Goal: Information Seeking & Learning: Learn about a topic

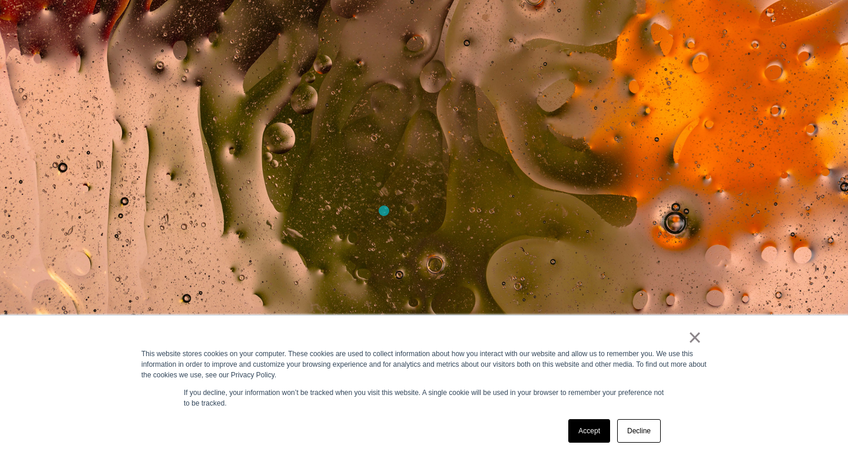
scroll to position [310, 0]
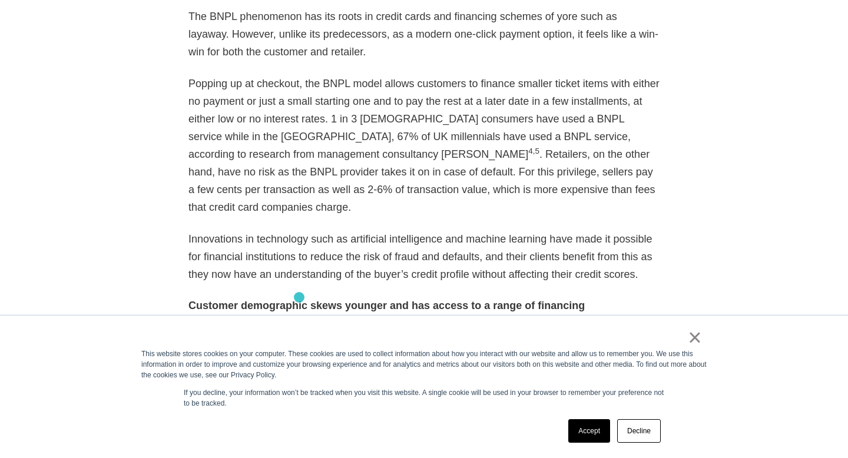
scroll to position [1204, 0]
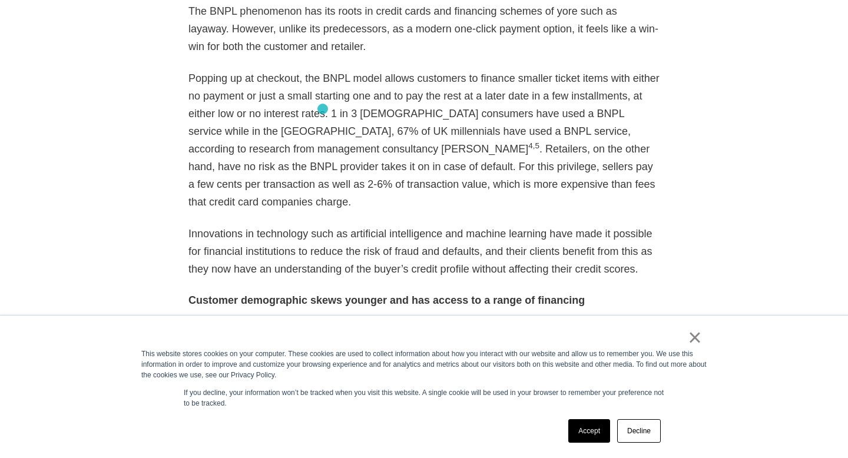
click at [323, 109] on p "Popping up at checkout, the BNPL model allows customers to finance smaller tick…" at bounding box center [424, 140] width 471 height 141
drag, startPoint x: 323, startPoint y: 109, endPoint x: 341, endPoint y: 115, distance: 19.4
click at [341, 115] on p "Popping up at checkout, the BNPL model allows customers to finance smaller tick…" at bounding box center [424, 140] width 471 height 141
click at [324, 120] on p "Popping up at checkout, the BNPL model allows customers to finance smaller tick…" at bounding box center [424, 140] width 471 height 141
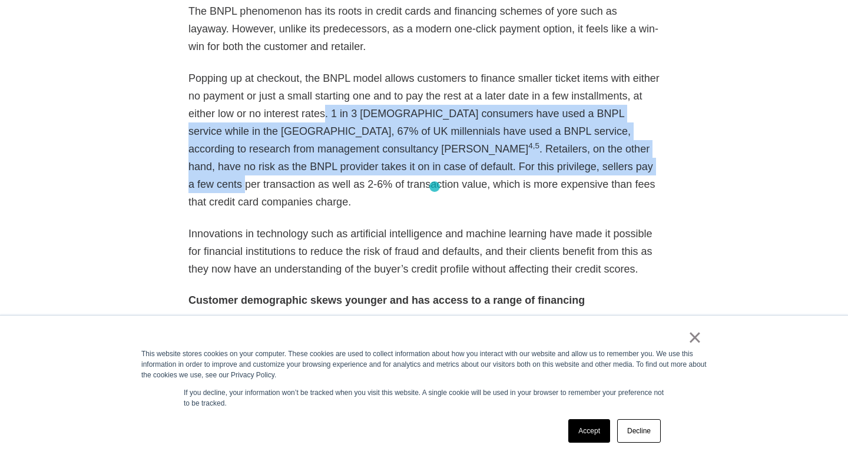
drag, startPoint x: 324, startPoint y: 120, endPoint x: 444, endPoint y: 210, distance: 150.2
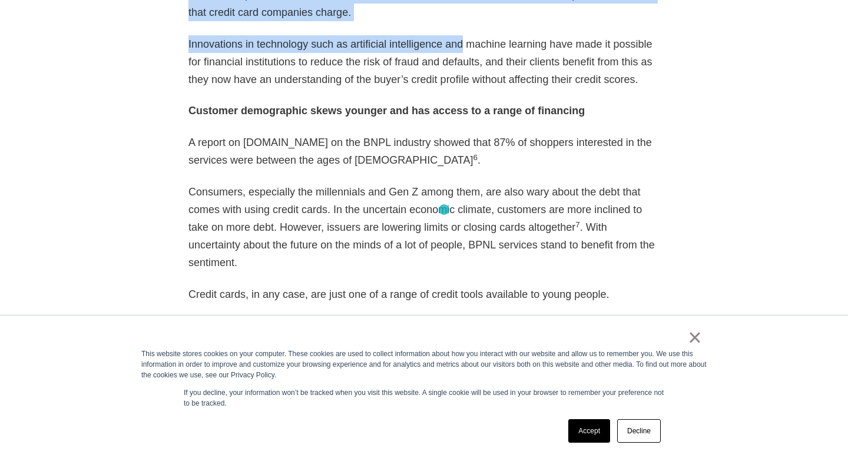
scroll to position [1428, 0]
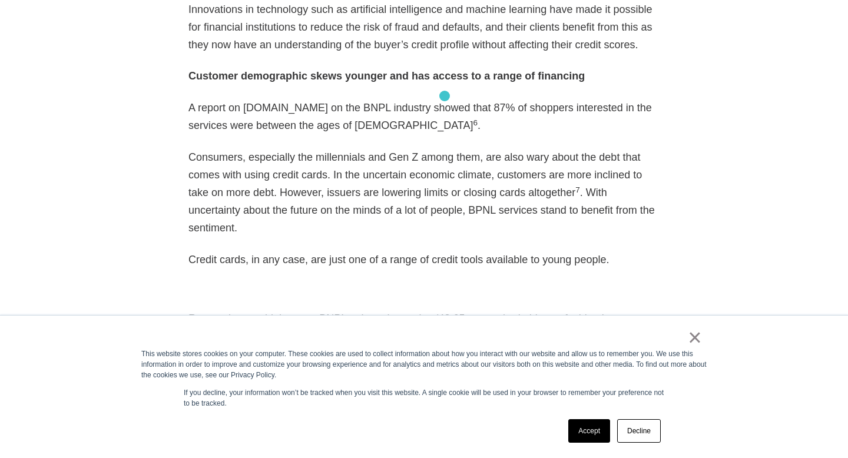
click at [445, 99] on p "A report on PYMNTS.com on the BNPL industry showed that 87% of shoppers interes…" at bounding box center [424, 116] width 471 height 35
drag, startPoint x: 472, startPoint y: 88, endPoint x: 445, endPoint y: 113, distance: 37.1
click at [445, 113] on p "A report on PYMNTS.com on the BNPL industry showed that 87% of shoppers interes…" at bounding box center [424, 116] width 471 height 35
copy p "87% of shoppers interested in the services were between the ages of 22 and 44 6…"
